Goal: Check status: Check status

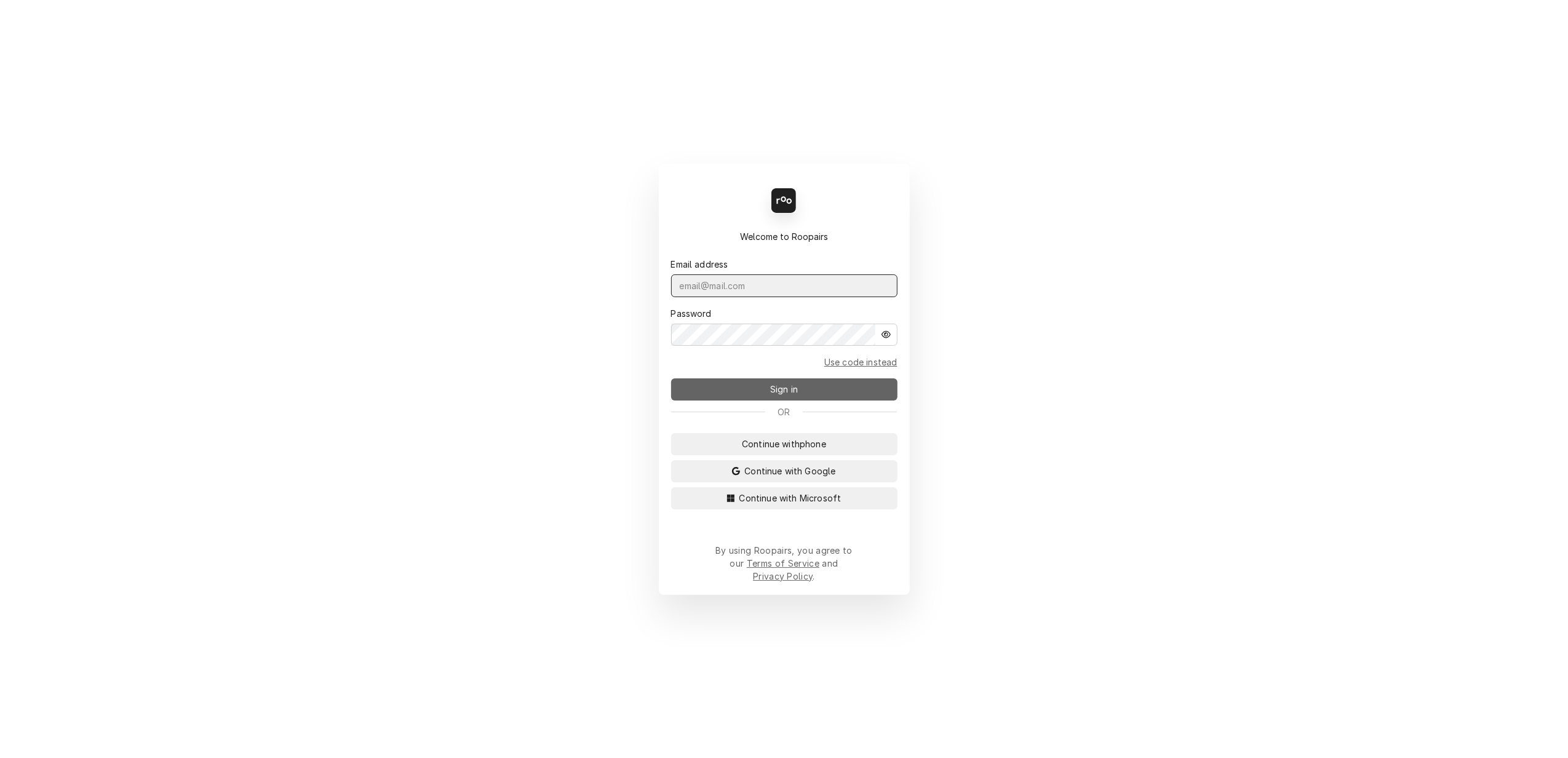
type input "lisa.techsolutions@aol.com"
click at [798, 392] on span "Sign in" at bounding box center [783, 389] width 32 height 13
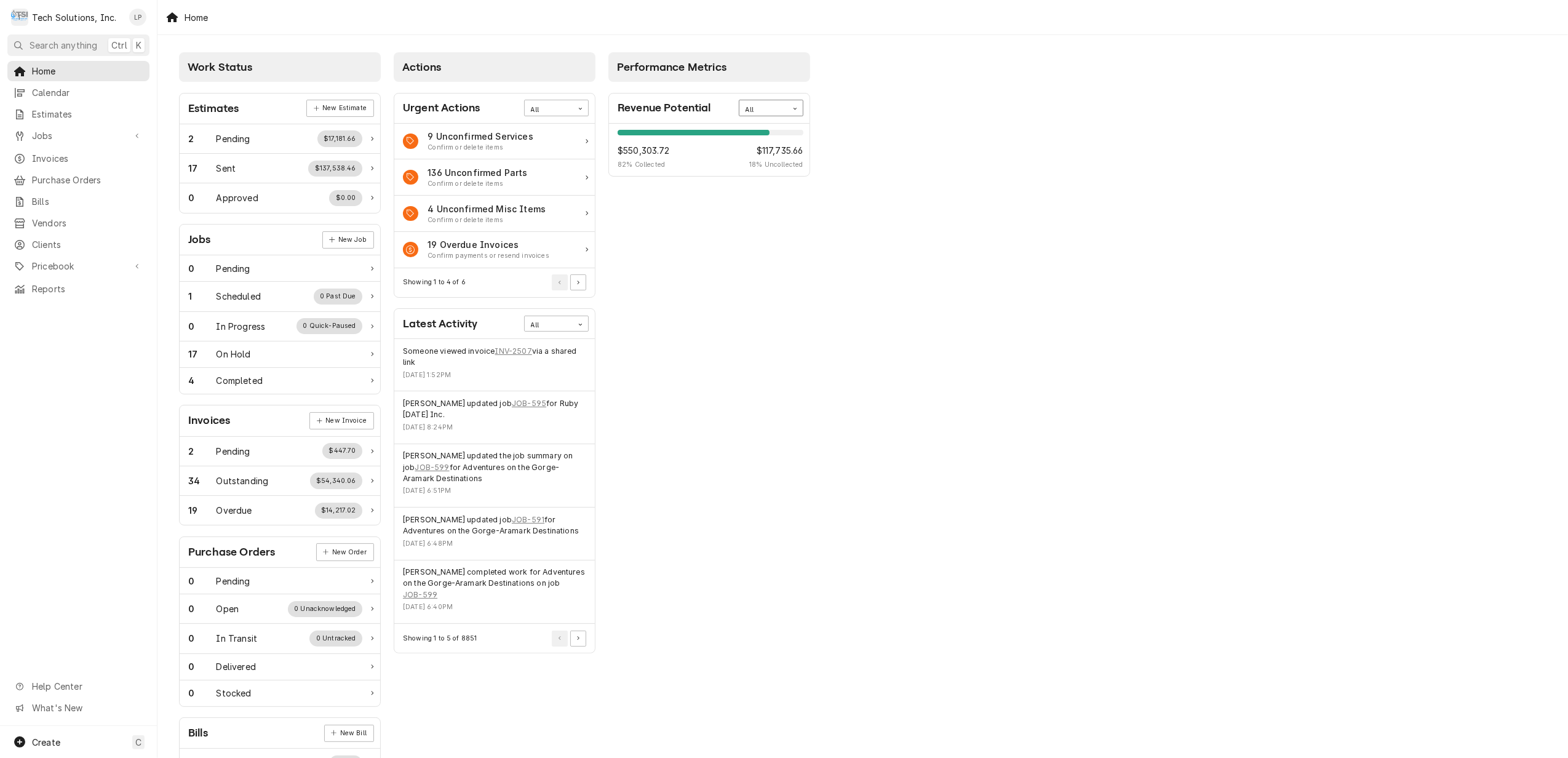
click at [788, 104] on div "Card Data Filter Control" at bounding box center [795, 108] width 15 height 15
click at [786, 196] on div "This Year" at bounding box center [771, 196] width 63 height 14
click at [797, 109] on div "Card Data Filter Control" at bounding box center [795, 108] width 15 height 15
click at [785, 136] on div "Today" at bounding box center [771, 139] width 63 height 14
click at [792, 109] on icon "Card Data Filter Control" at bounding box center [795, 108] width 6 height 6
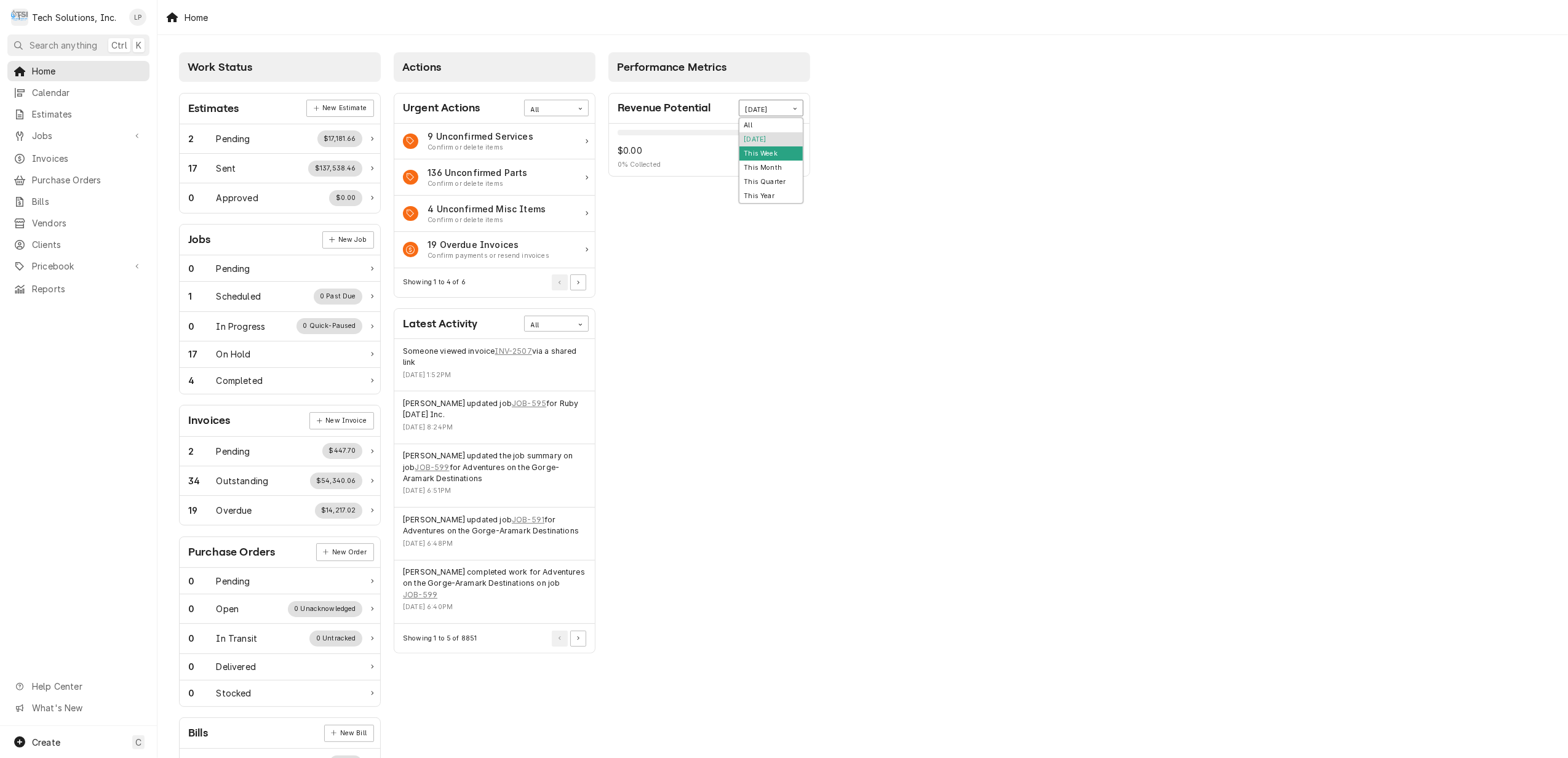
click at [783, 152] on div "This Week" at bounding box center [771, 154] width 63 height 14
click at [794, 107] on icon "Card Data Filter Control" at bounding box center [795, 108] width 6 height 6
click at [778, 166] on div "This Month" at bounding box center [771, 168] width 63 height 14
click at [795, 110] on icon "Card Data Filter Control" at bounding box center [794, 108] width 3 height 2
click at [781, 192] on div "This Year" at bounding box center [771, 196] width 63 height 14
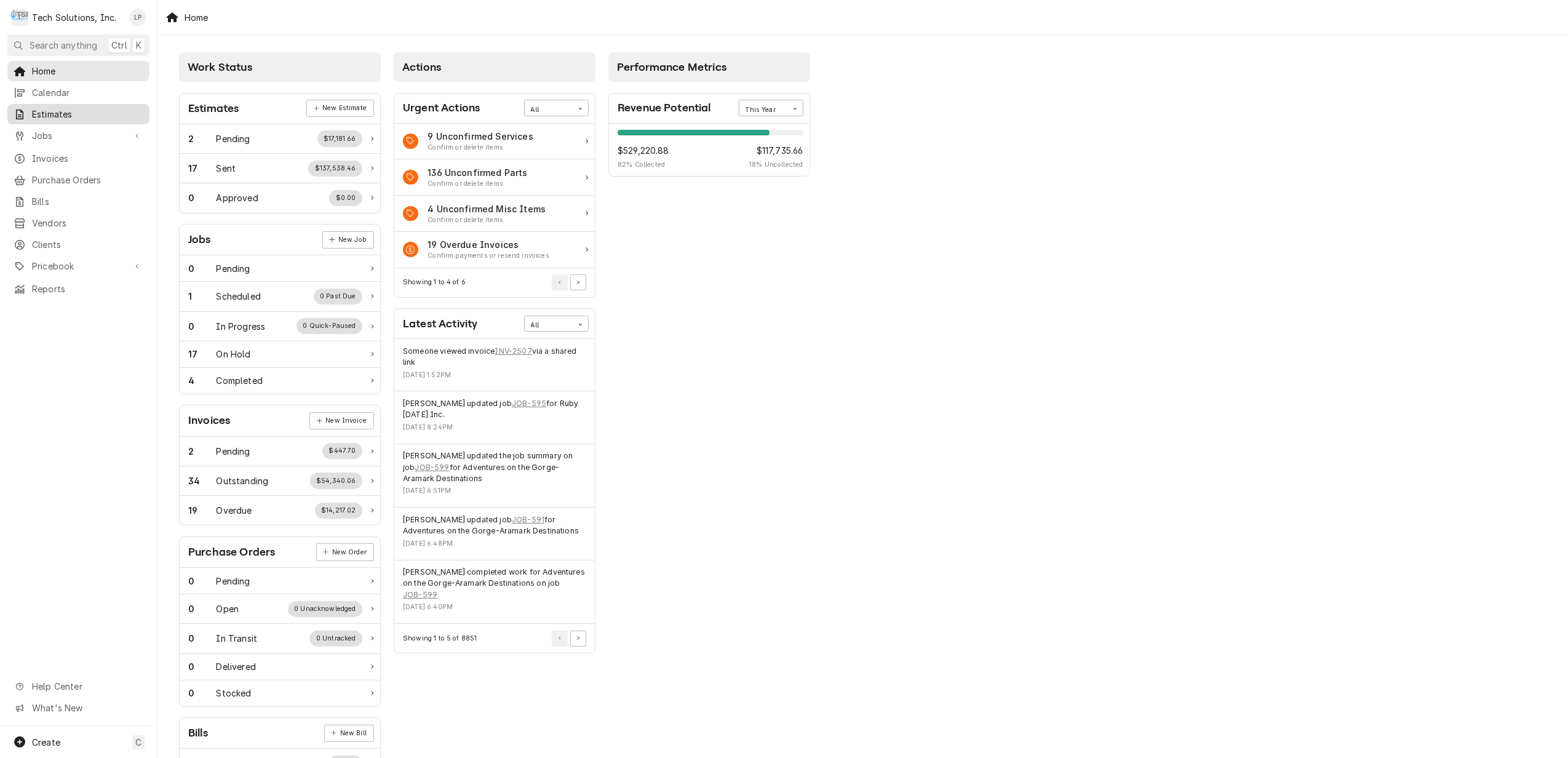
click at [43, 113] on span "Estimates" at bounding box center [87, 114] width 111 height 13
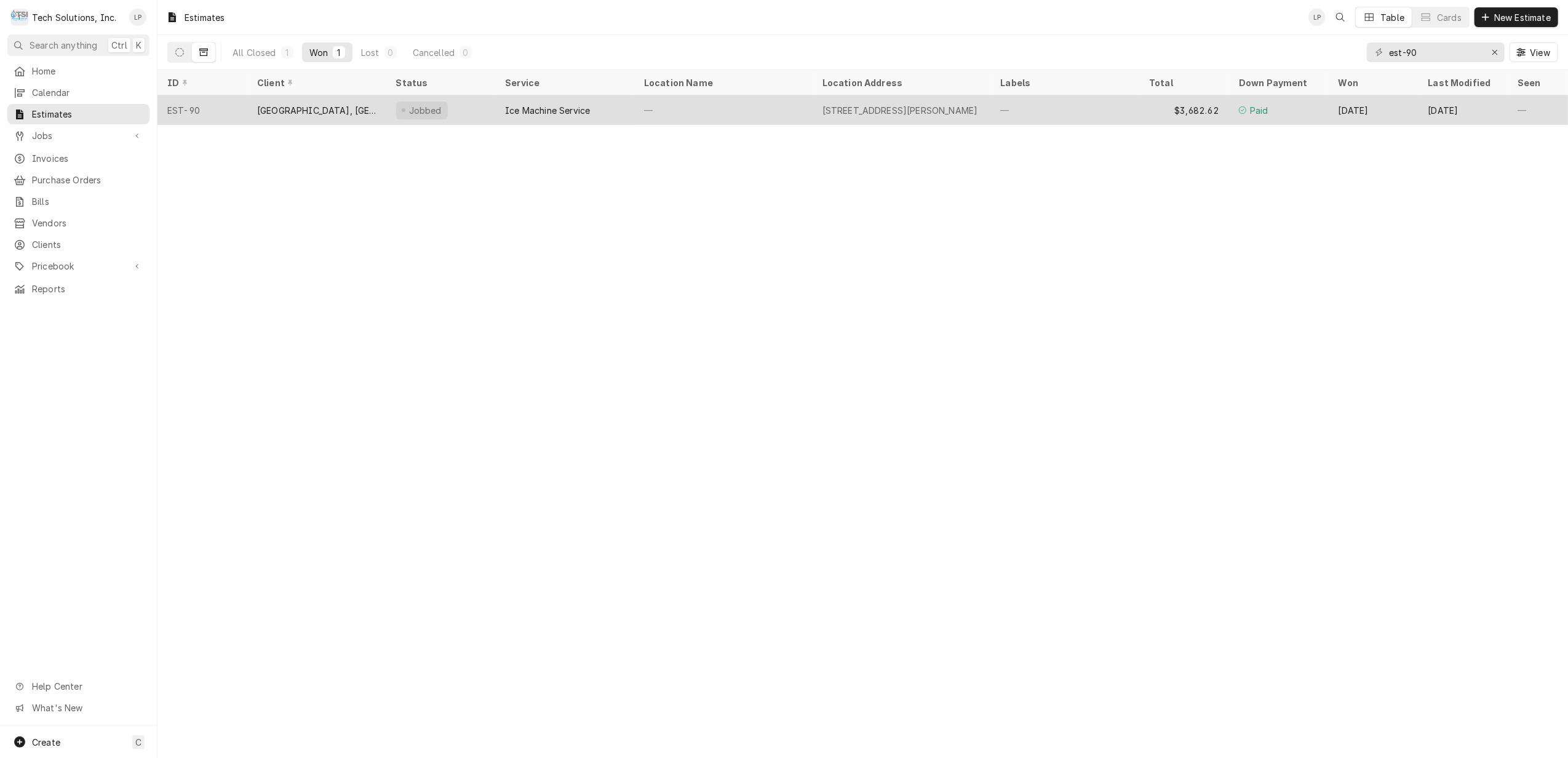
click at [776, 101] on div "—" at bounding box center [723, 110] width 178 height 29
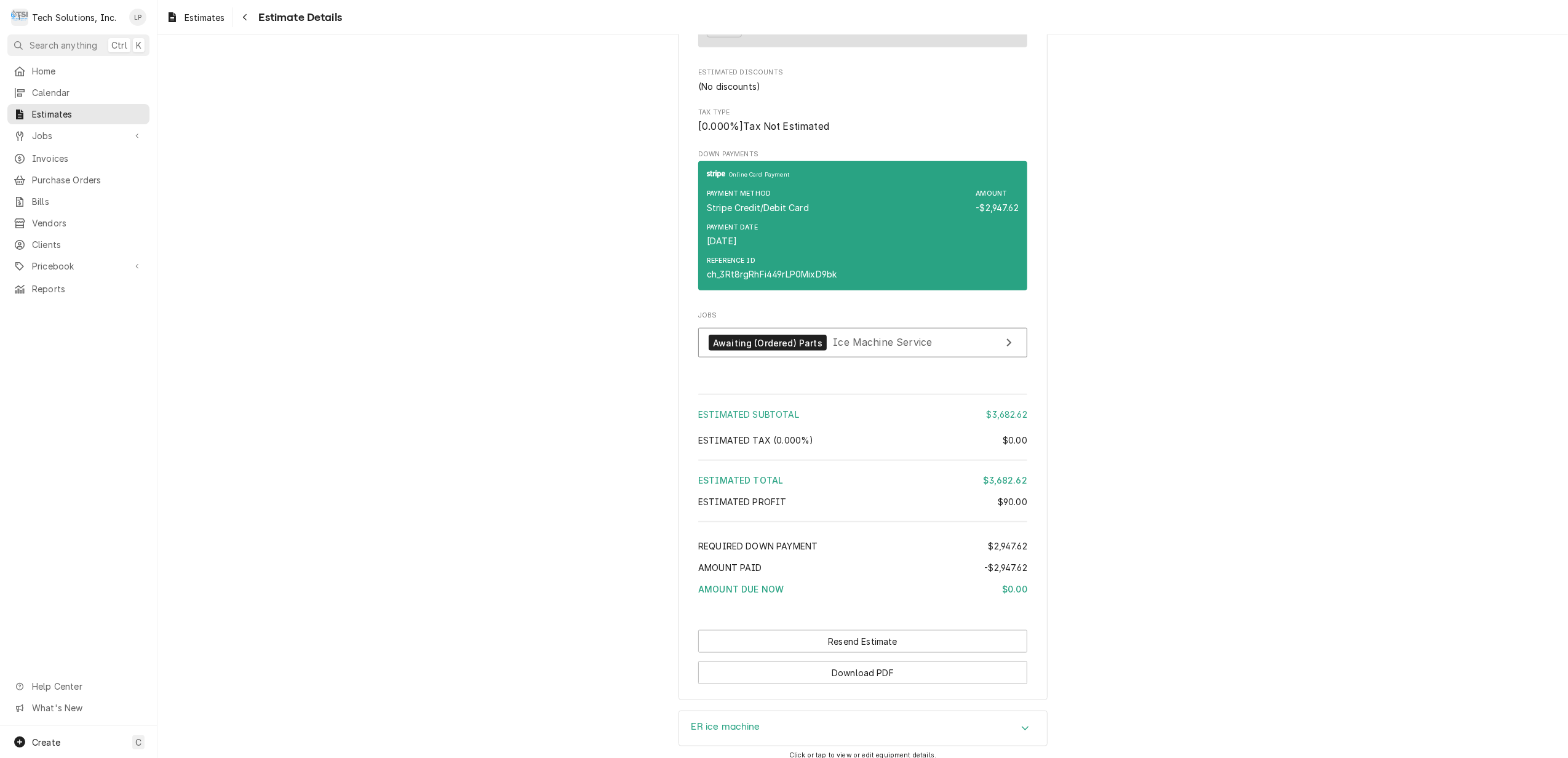
scroll to position [1313, 0]
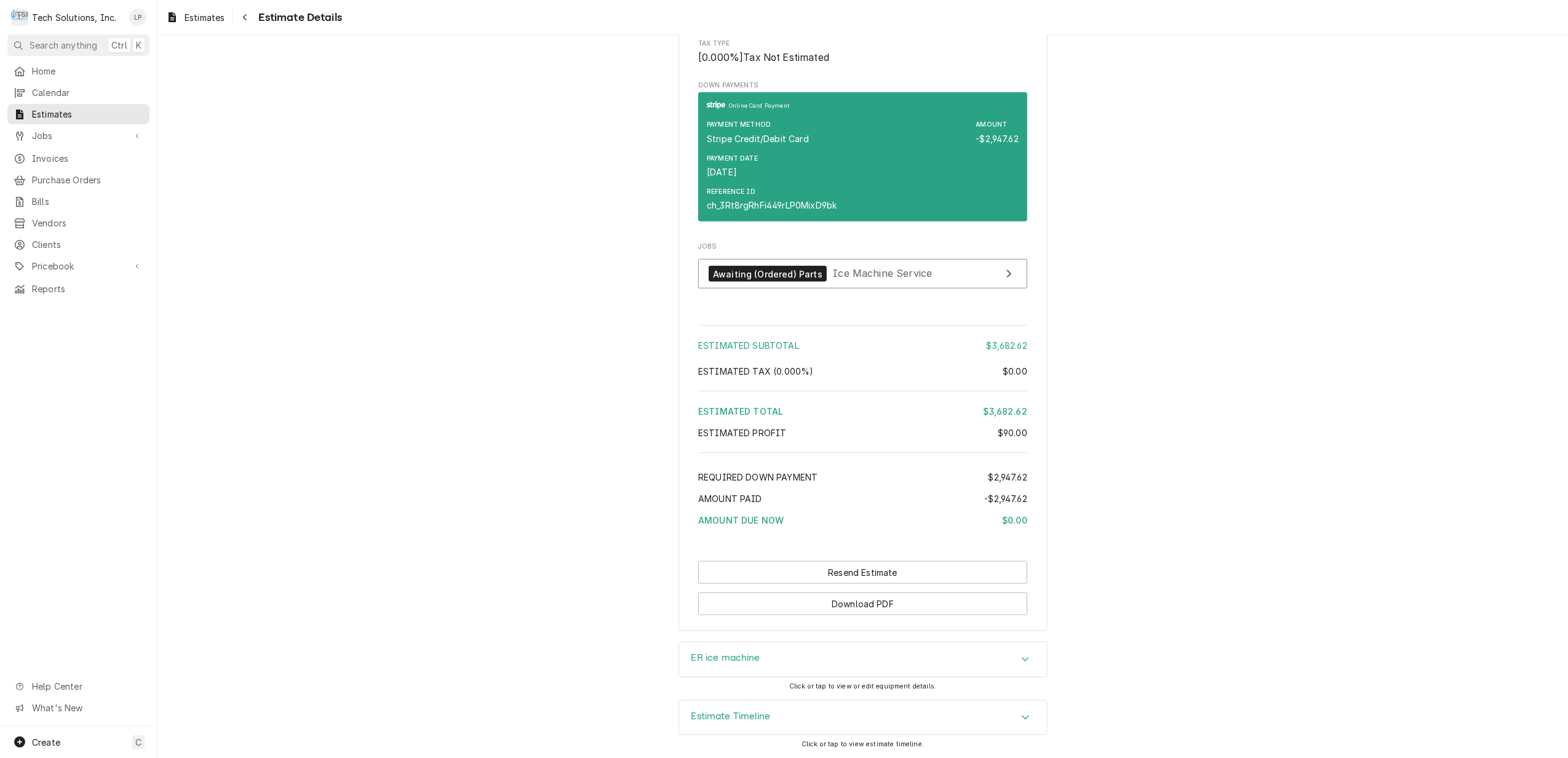
click at [1016, 657] on div "Accordion Header" at bounding box center [1025, 659] width 18 height 15
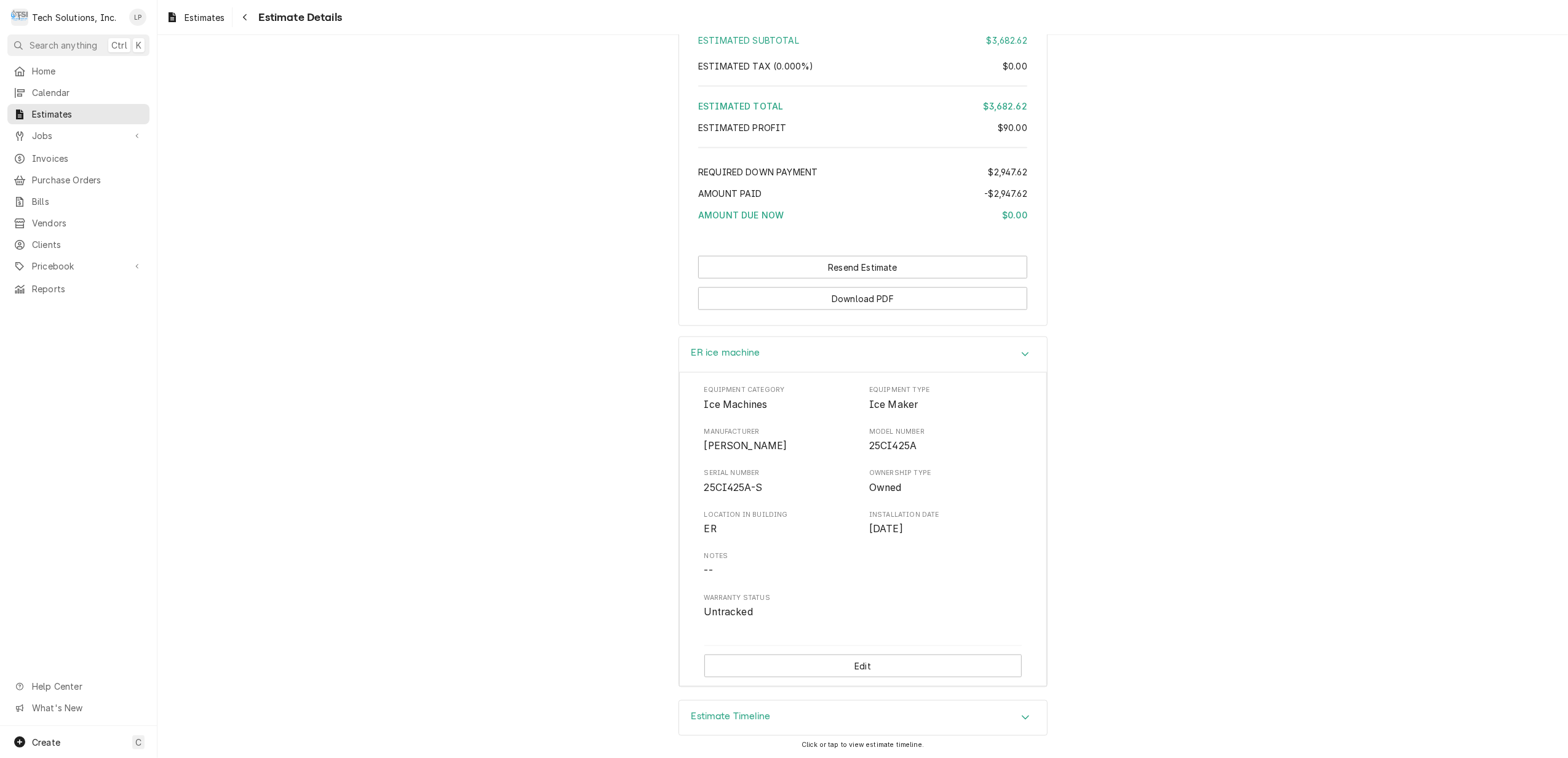
scroll to position [1620, 0]
click at [1021, 713] on icon "Accordion Header" at bounding box center [1025, 717] width 9 height 10
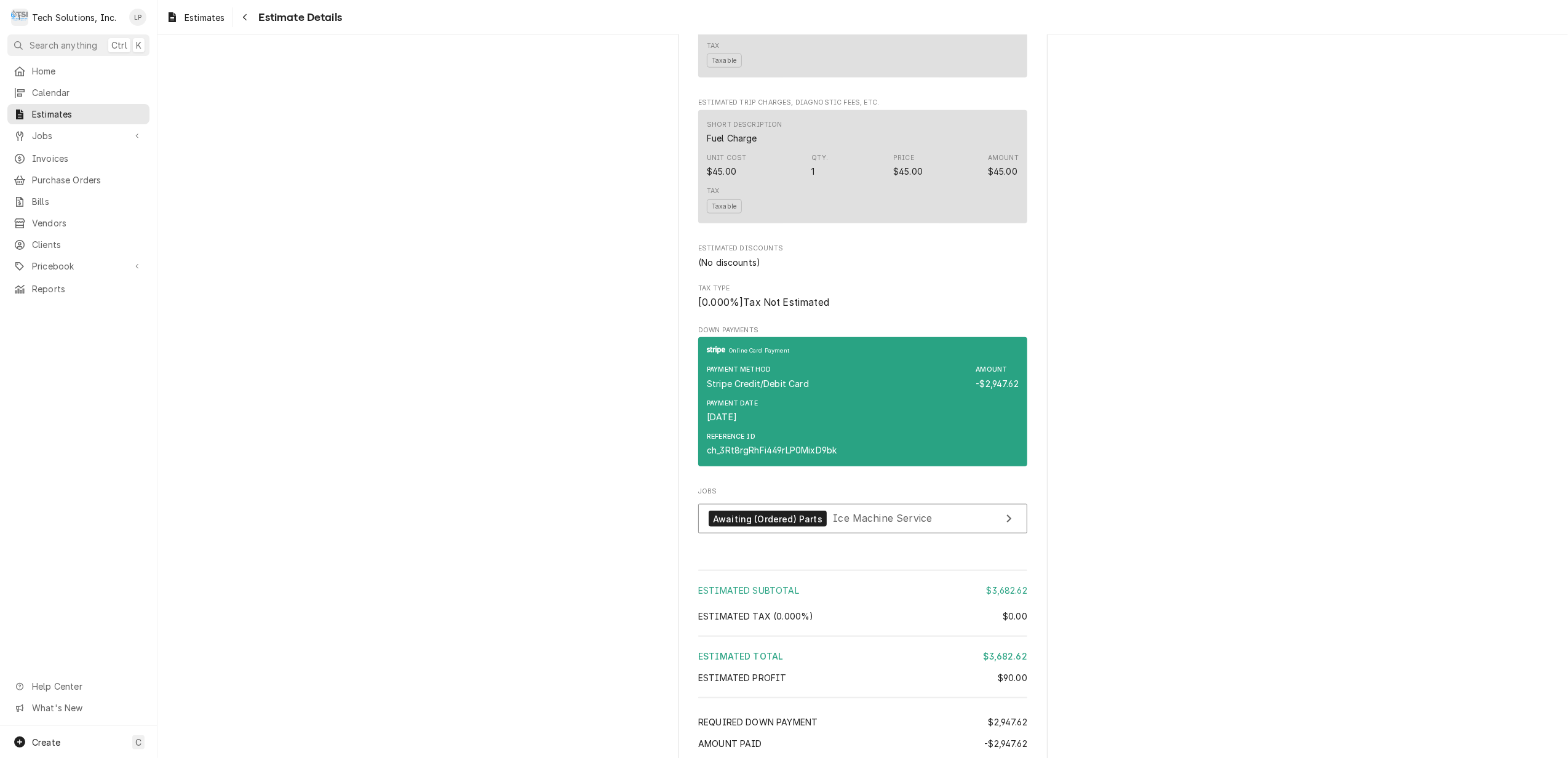
scroll to position [1066, 0]
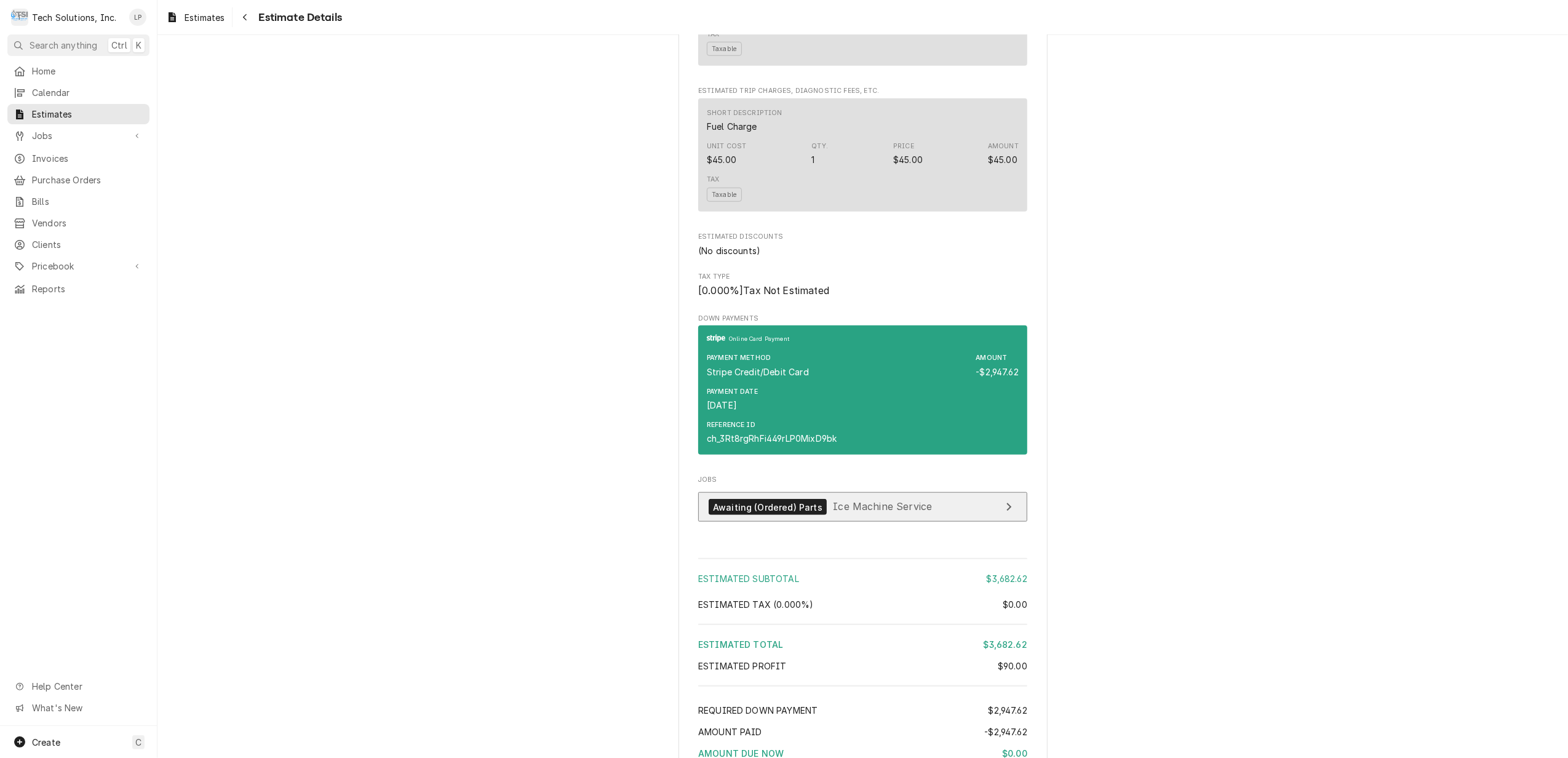
click at [865, 512] on span "Ice Machine Service" at bounding box center [882, 506] width 99 height 12
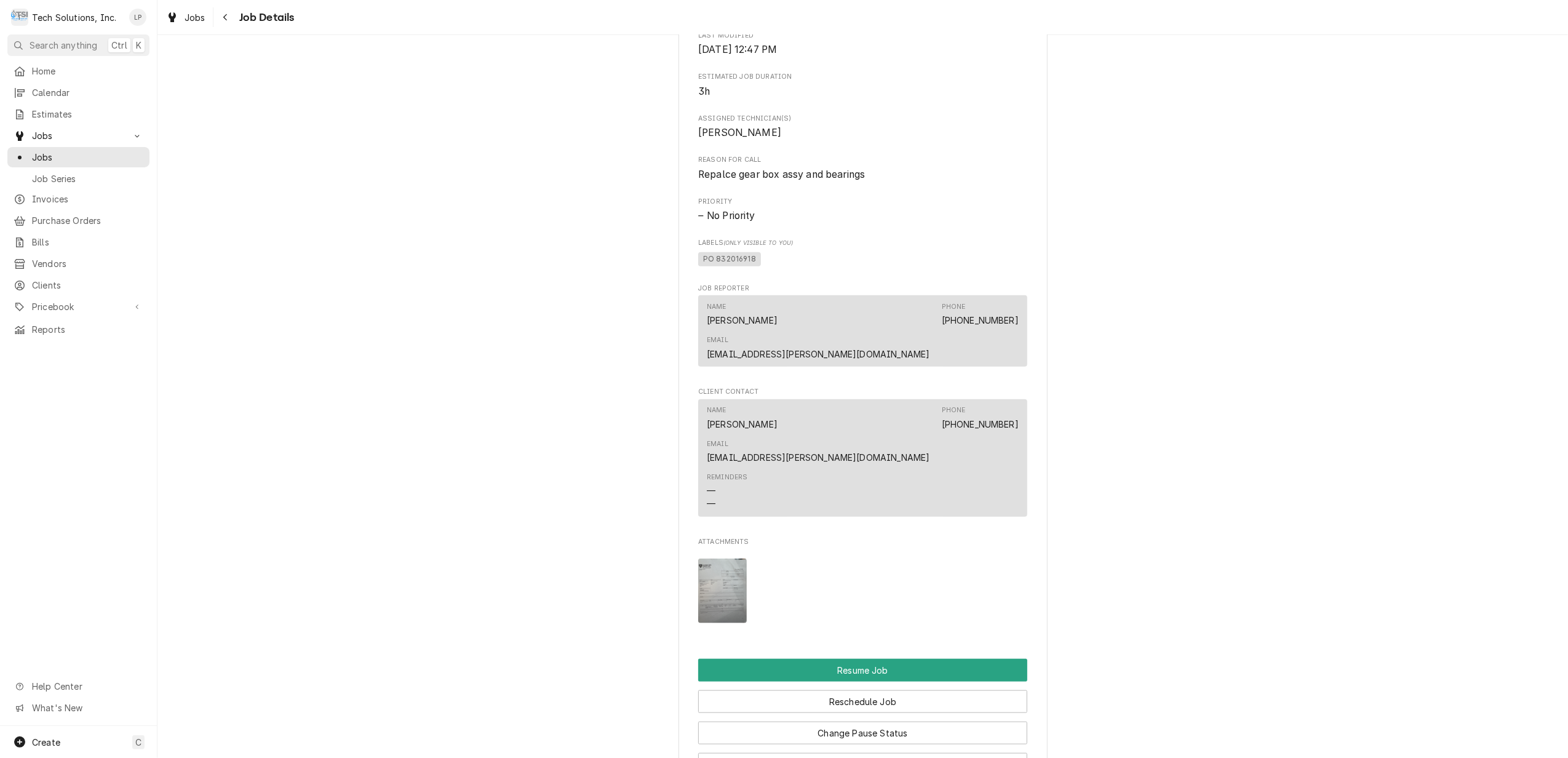
scroll to position [1148, 0]
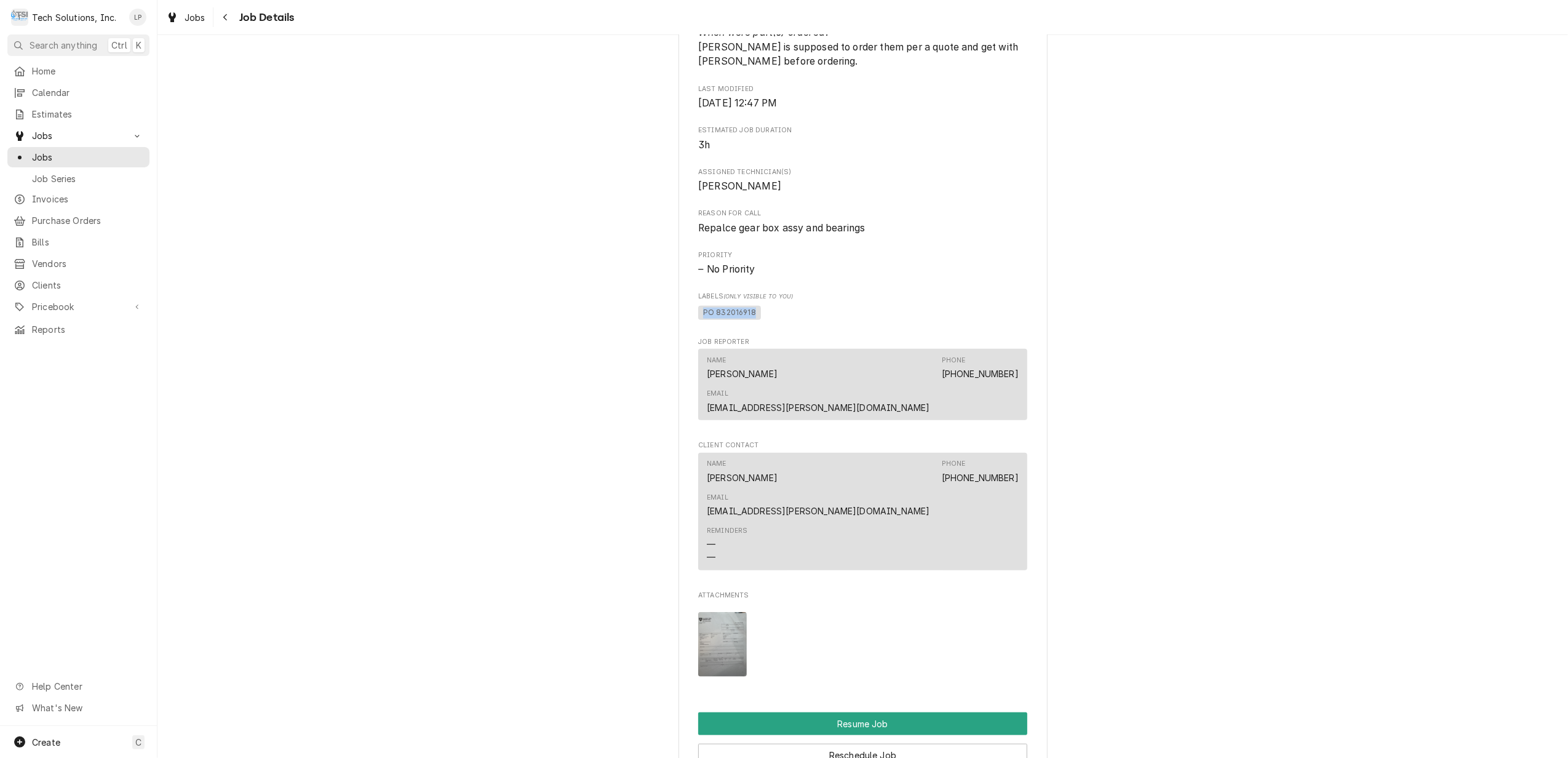
drag, startPoint x: 696, startPoint y: 271, endPoint x: 746, endPoint y: 273, distance: 50.0
click at [746, 306] on span "PO 832016918" at bounding box center [729, 313] width 63 height 15
drag, startPoint x: 746, startPoint y: 273, endPoint x: 737, endPoint y: 271, distance: 9.2
copy span "PO 832016918"
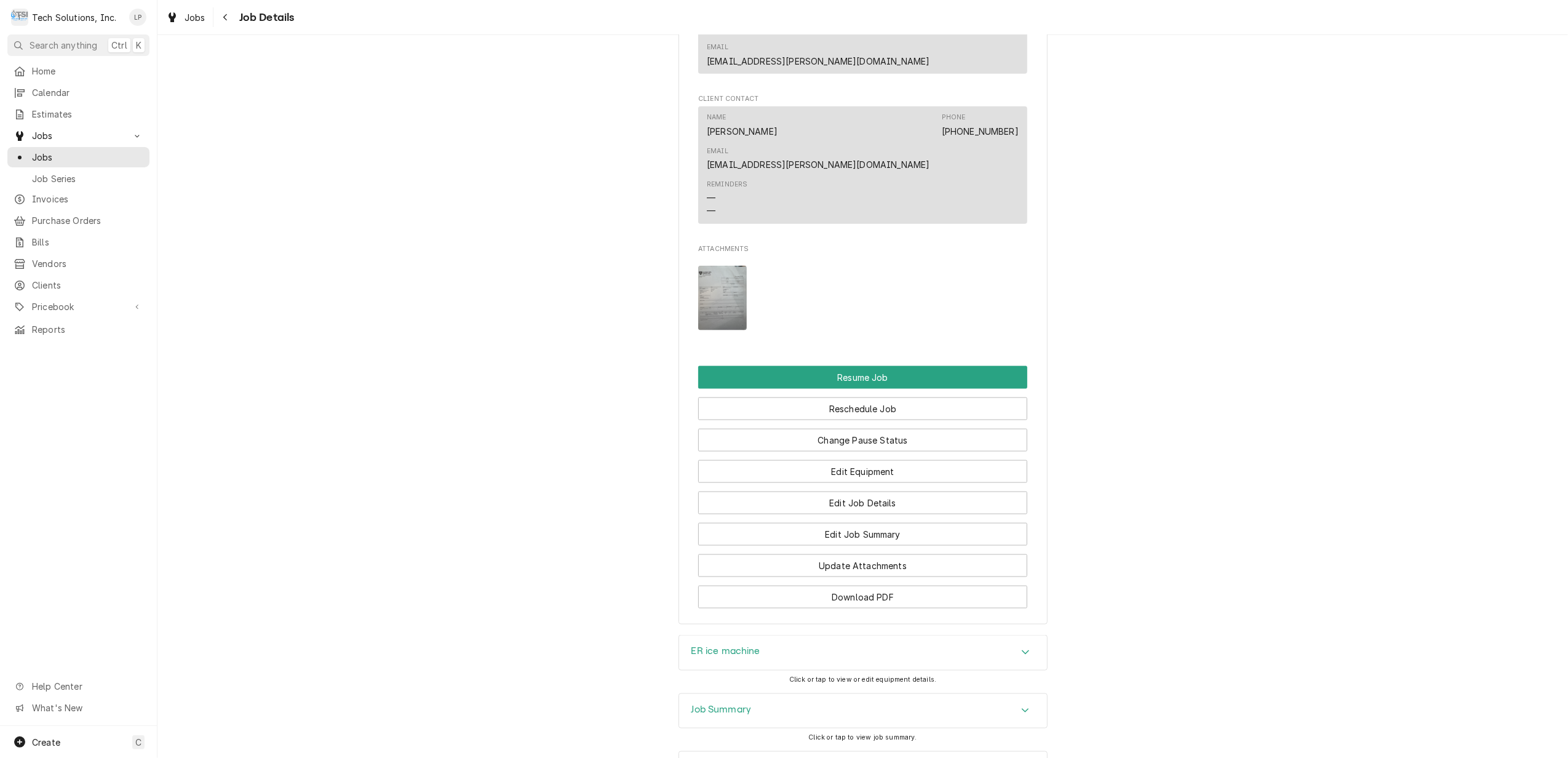
scroll to position [1499, 0]
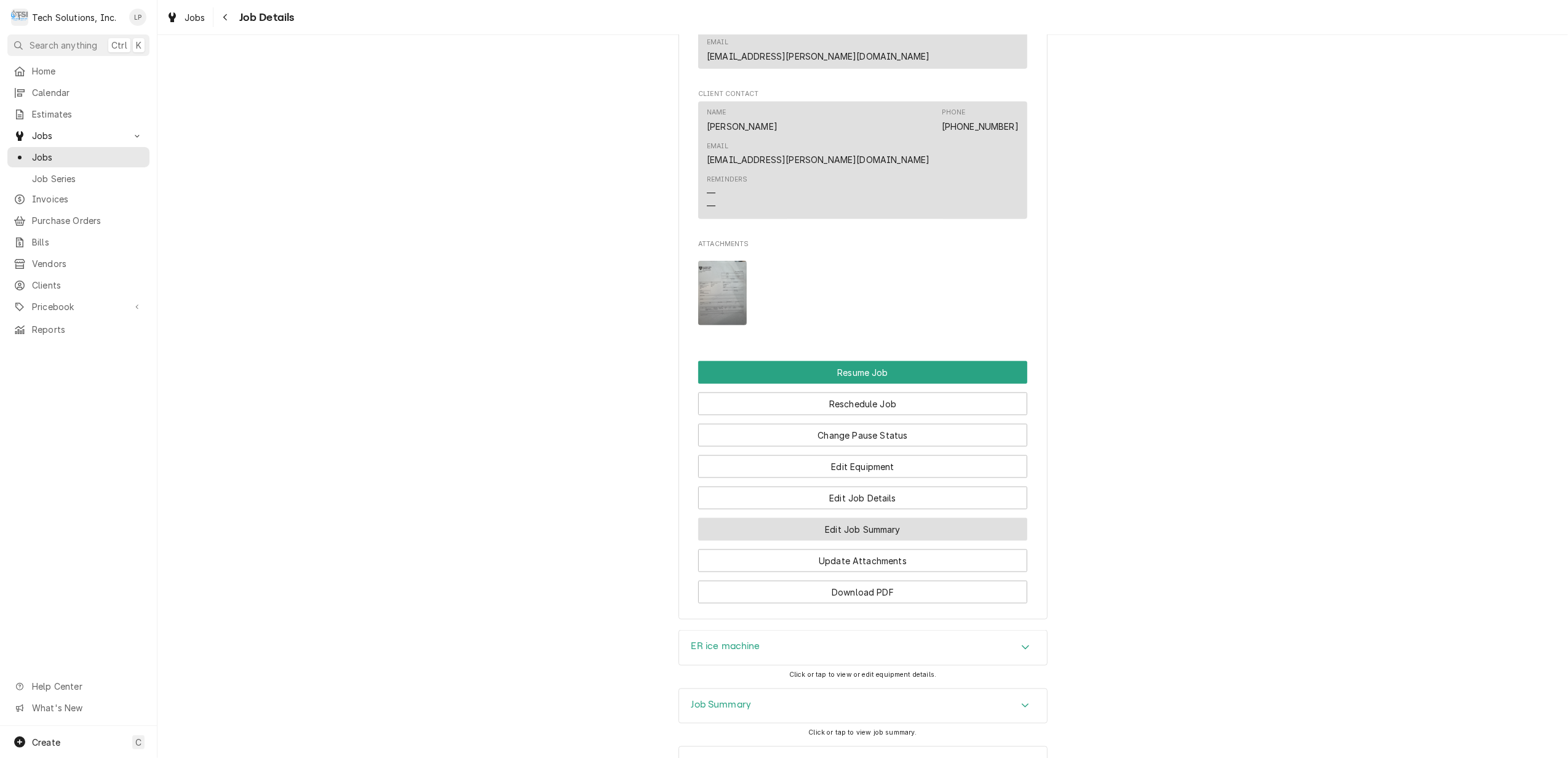
click at [918, 518] on button "Edit Job Summary" at bounding box center [862, 529] width 329 height 23
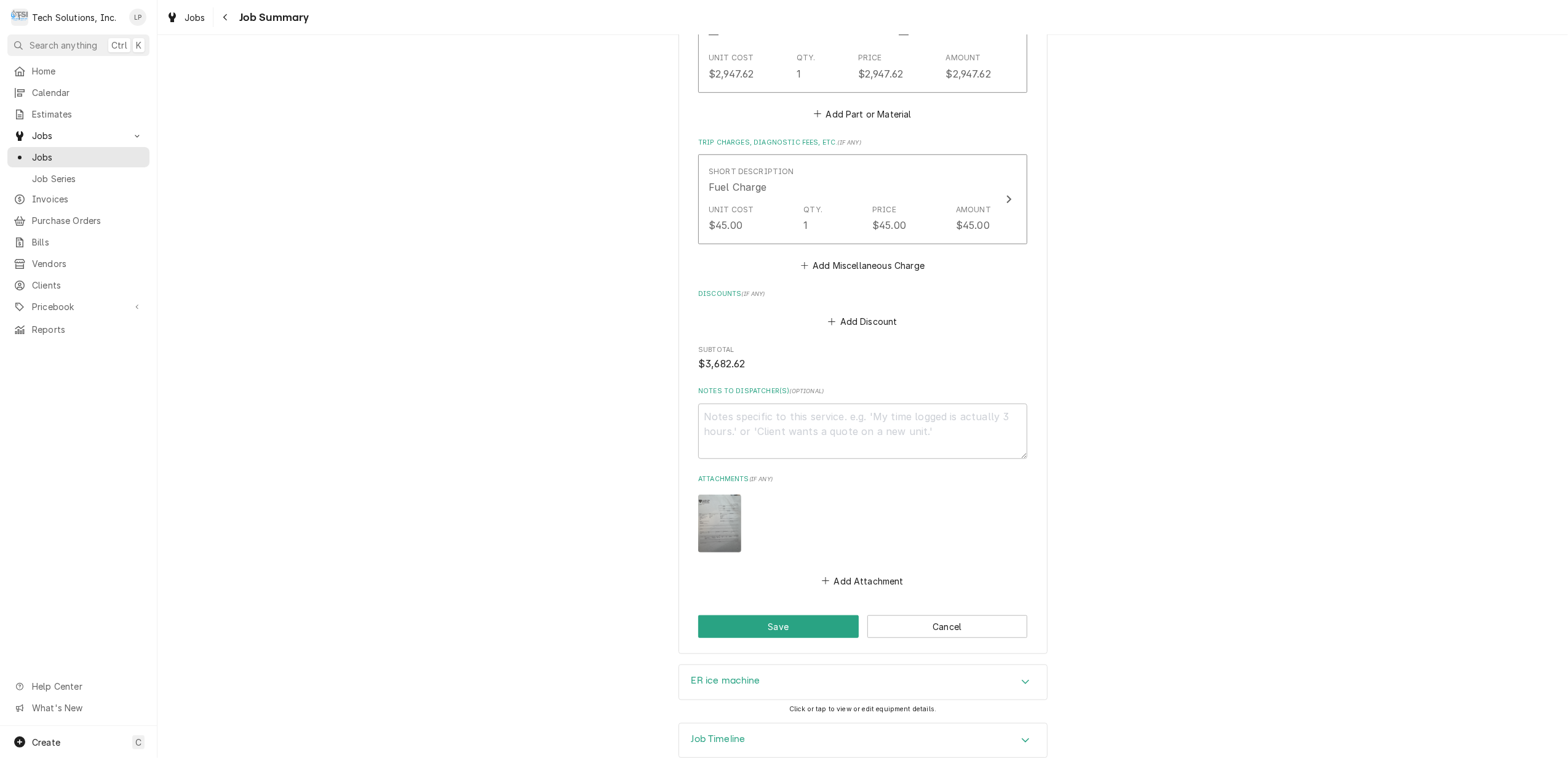
scroll to position [825, 0]
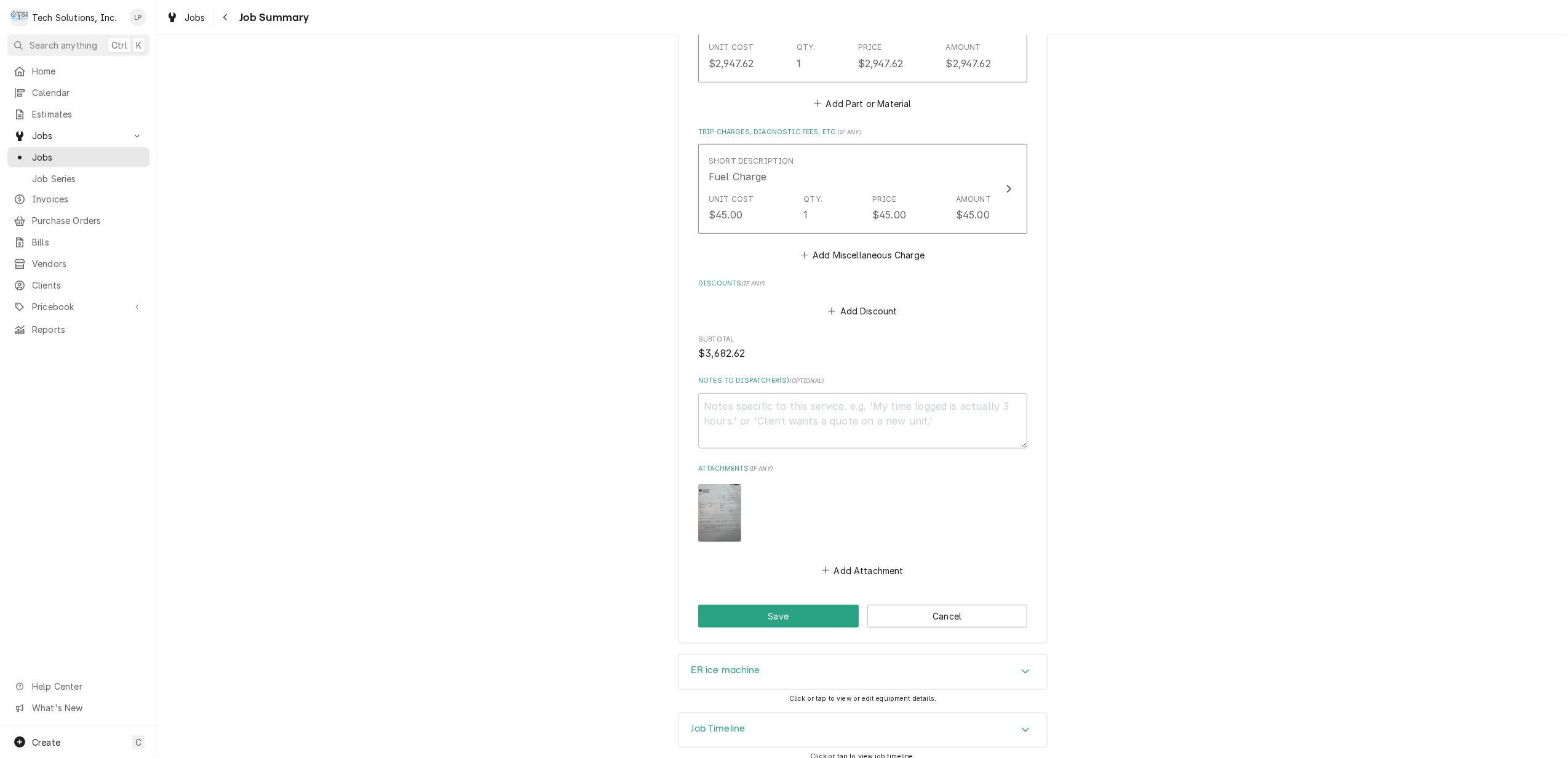
click at [704, 494] on img "Attachments" at bounding box center [720, 513] width 43 height 57
type textarea "x"
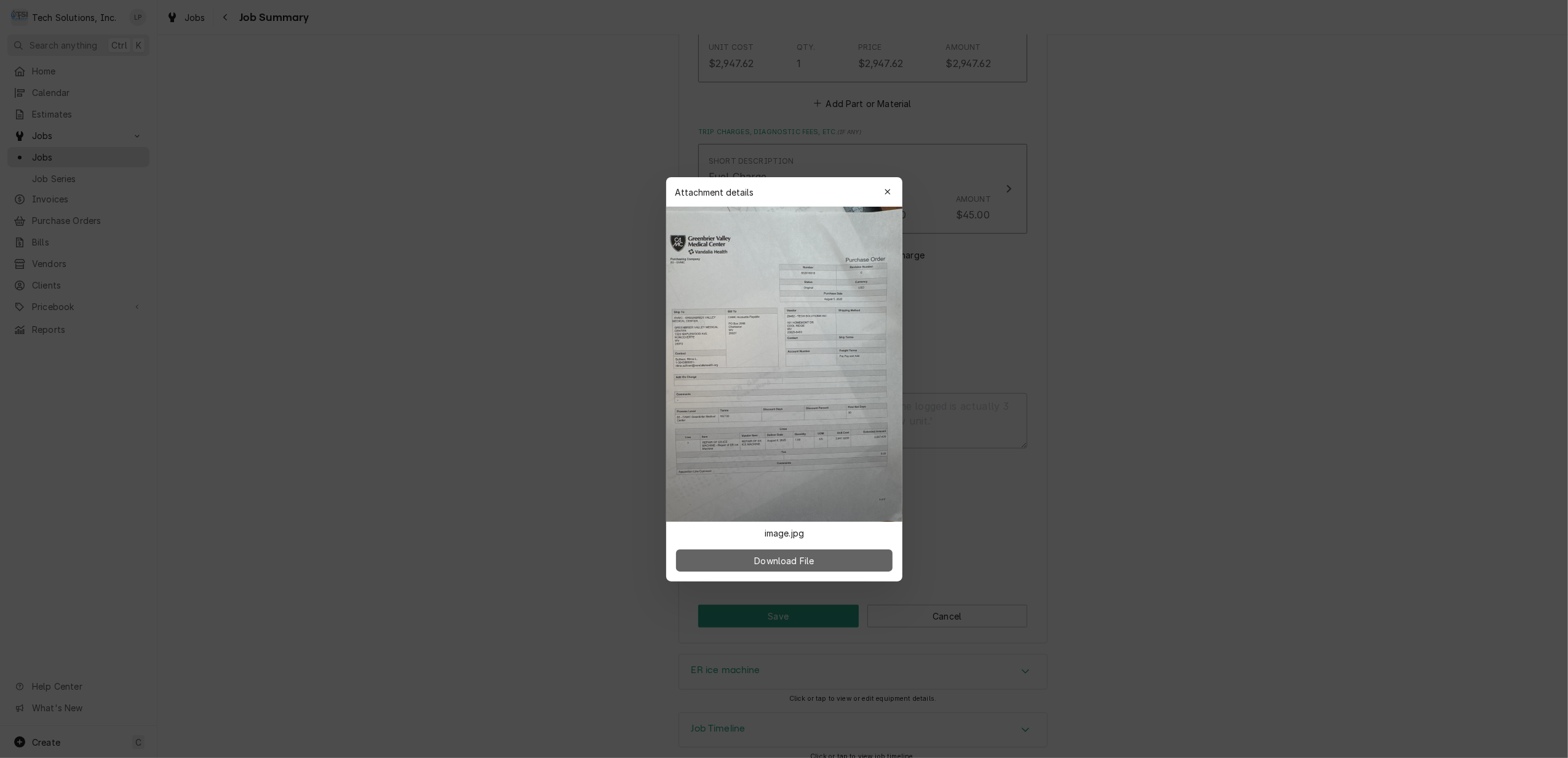
click at [800, 559] on span "Download File" at bounding box center [783, 560] width 64 height 13
click at [881, 193] on div "button" at bounding box center [887, 192] width 12 height 12
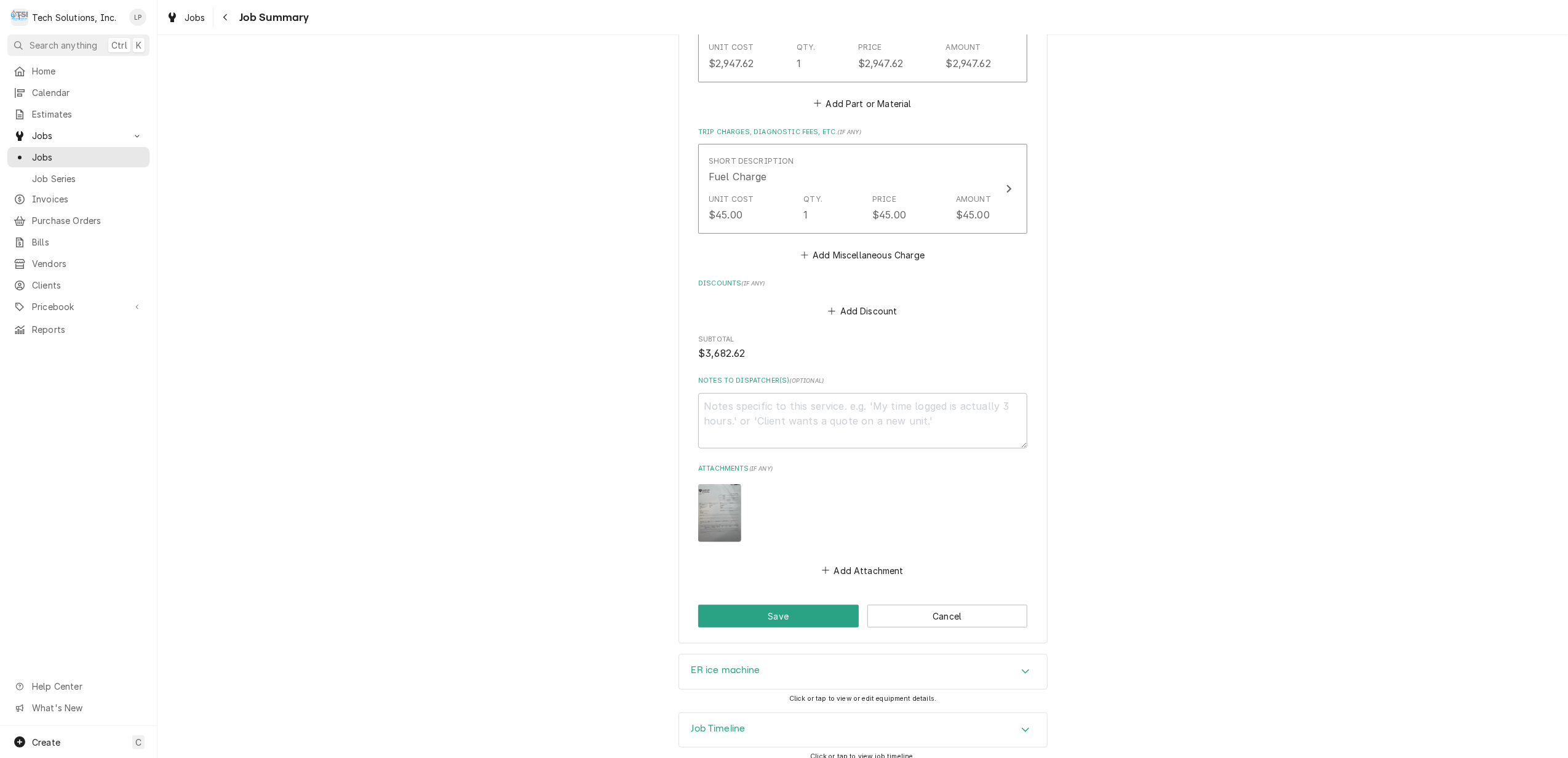
scroll to position [743, 0]
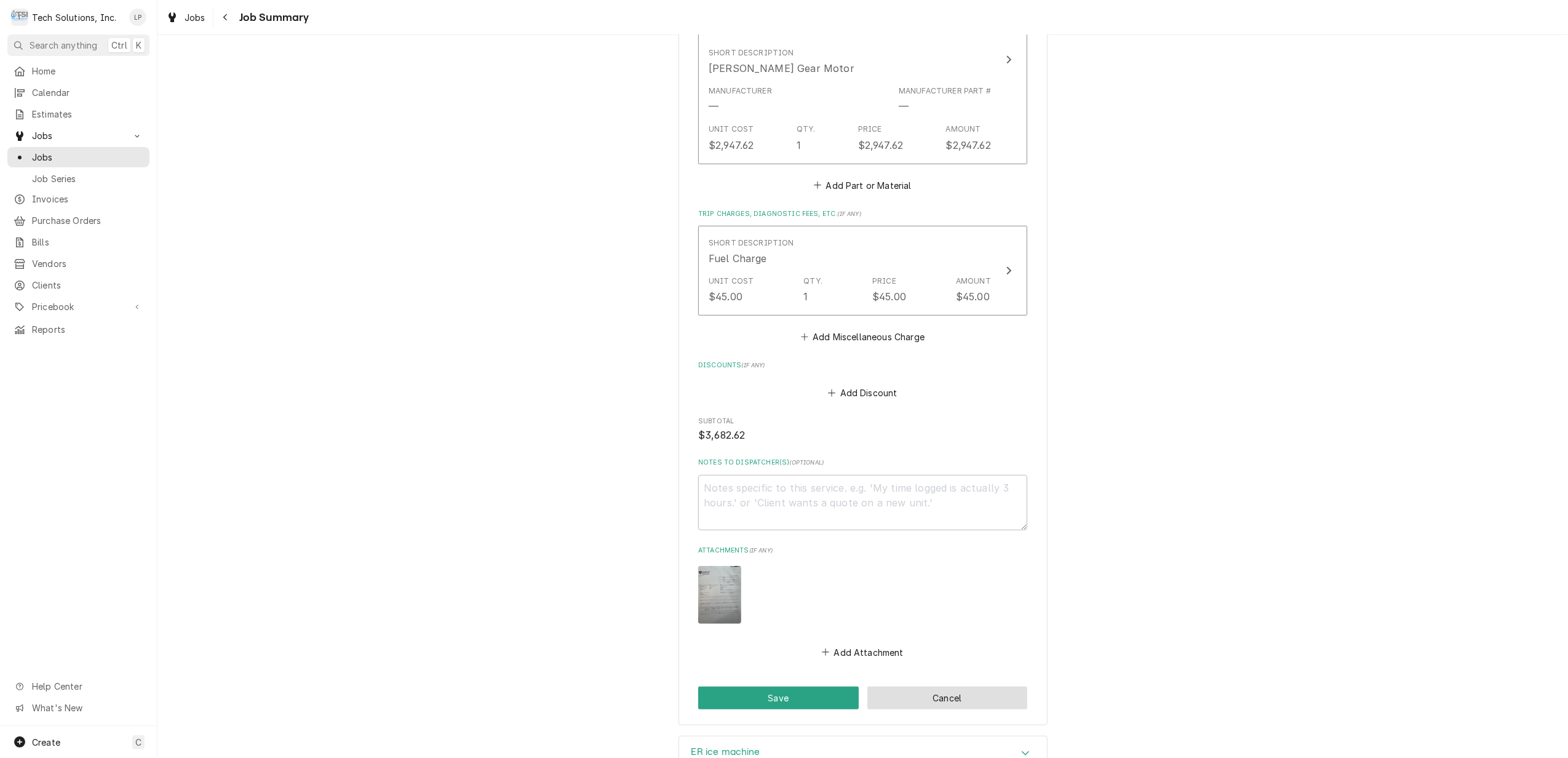
drag, startPoint x: 929, startPoint y: 689, endPoint x: 938, endPoint y: 684, distance: 10.3
click at [930, 689] on button "Cancel" at bounding box center [948, 698] width 160 height 23
